Goal: Navigation & Orientation: Go to known website

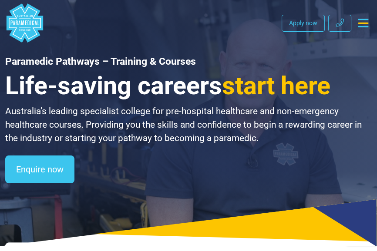
click at [361, 27] on icon "Toggle navigation" at bounding box center [363, 23] width 10 height 9
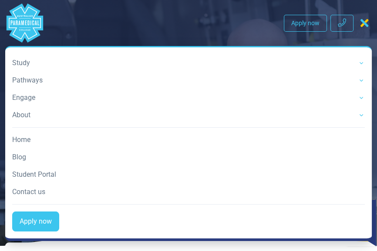
click at [34, 173] on link "Student Portal" at bounding box center [188, 174] width 352 height 17
